Goal: Obtain resource: Download file/media

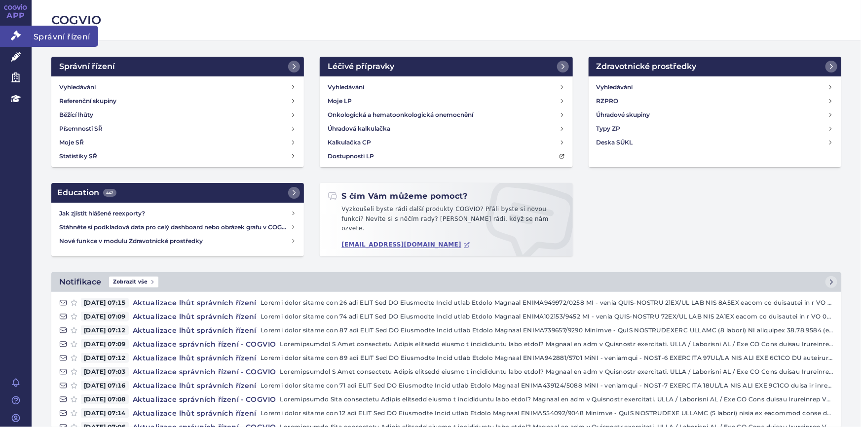
click at [9, 41] on link "Správní řízení" at bounding box center [16, 36] width 32 height 21
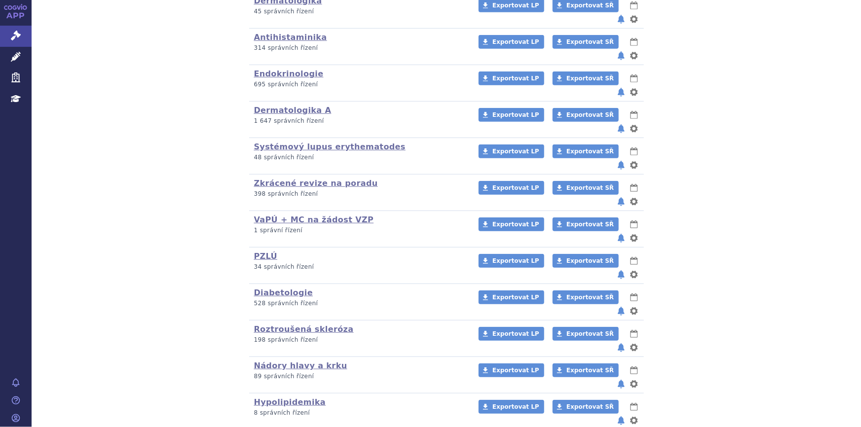
scroll to position [422, 0]
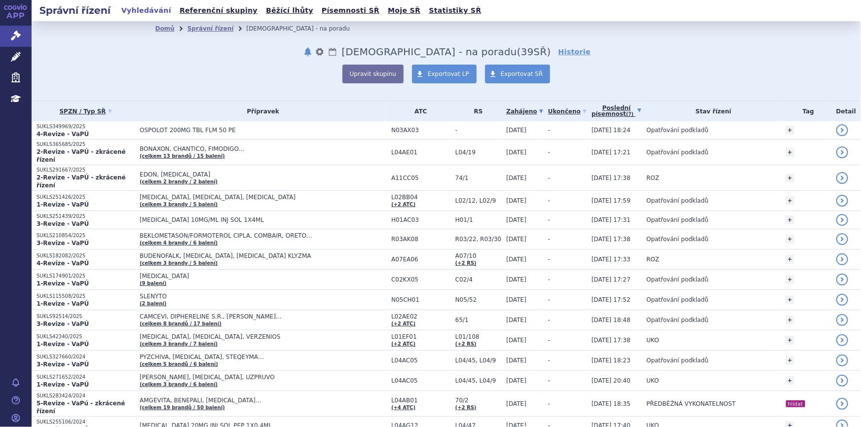
click at [597, 113] on link "Poslední písemnost (?)" at bounding box center [616, 111] width 50 height 20
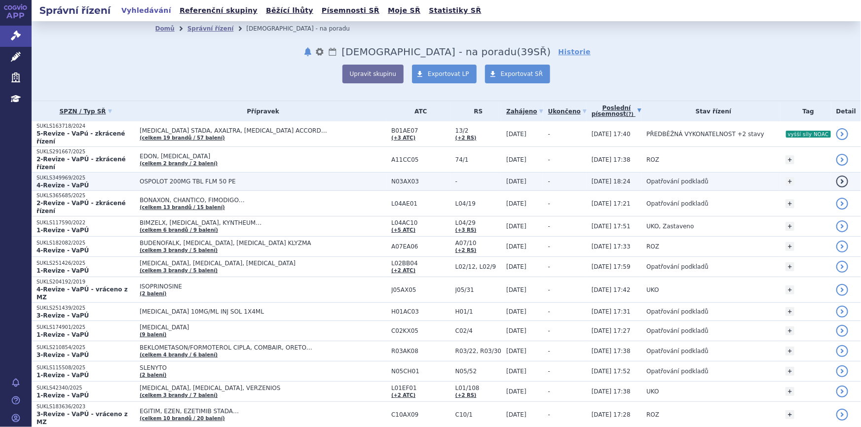
click at [545, 173] on td "-" at bounding box center [564, 182] width 43 height 18
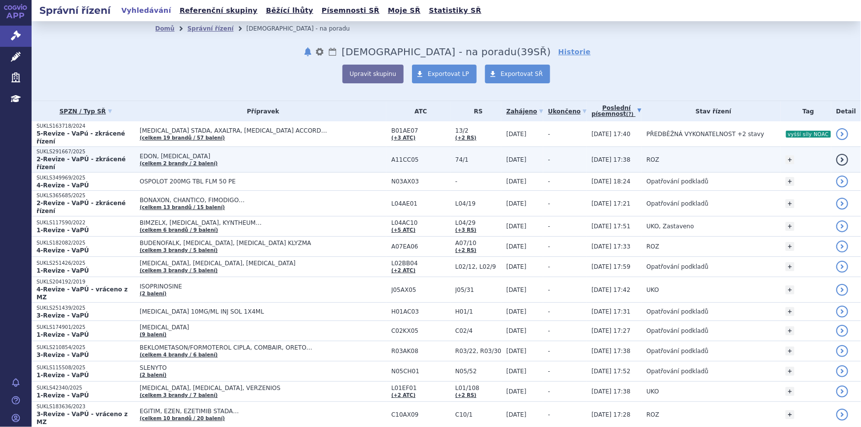
click at [548, 156] on span "-" at bounding box center [549, 159] width 2 height 7
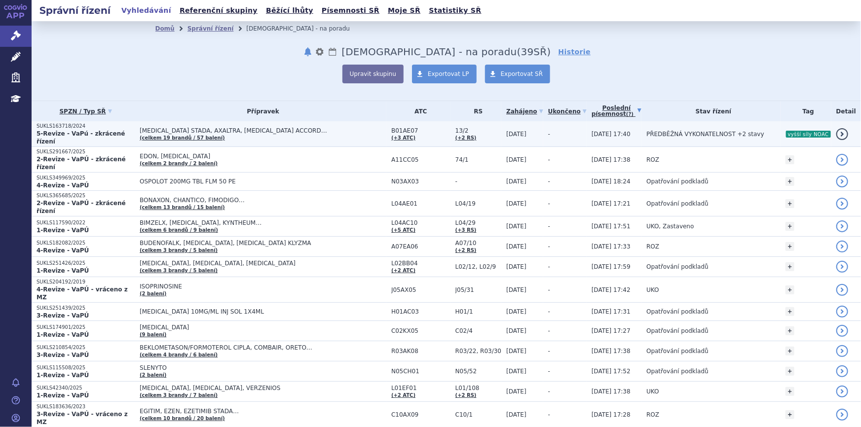
click at [548, 131] on span "-" at bounding box center [549, 134] width 2 height 7
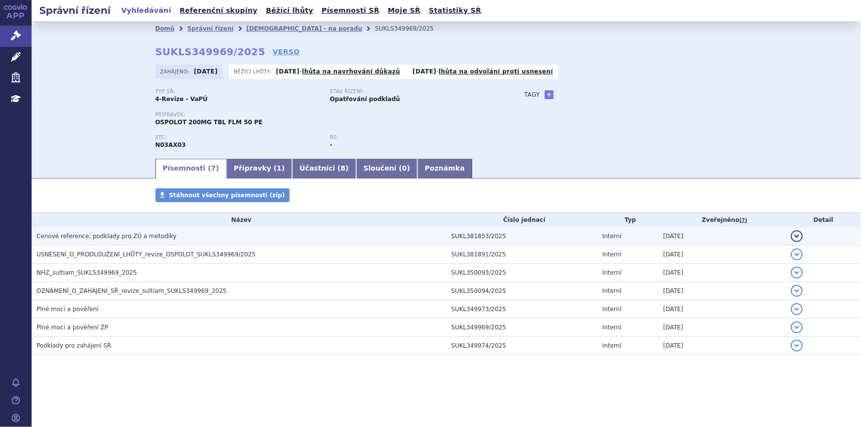
click at [206, 240] on h3 "Cenové reference, podklady pro ZÚ a metodiky" at bounding box center [242, 236] width 410 height 10
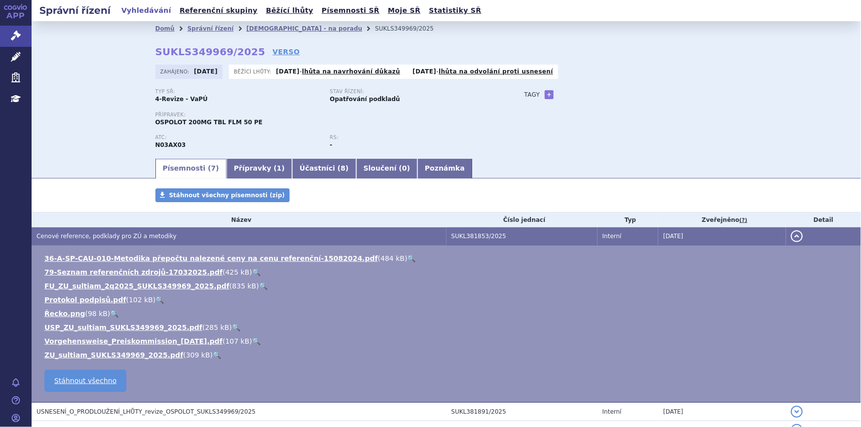
click at [407, 255] on link "🔍" at bounding box center [411, 259] width 8 height 8
click at [148, 287] on link "FU_ZU_sultiam_2q2025_SUKLS349969_2025.pdf" at bounding box center [136, 286] width 185 height 8
click at [410, 380] on td "36-A-SP-CAU-010-Metodika přepočtu nalezené ceny na cenu referenční-15082024.pdf…" at bounding box center [446, 324] width 829 height 157
